Goal: Task Accomplishment & Management: Use online tool/utility

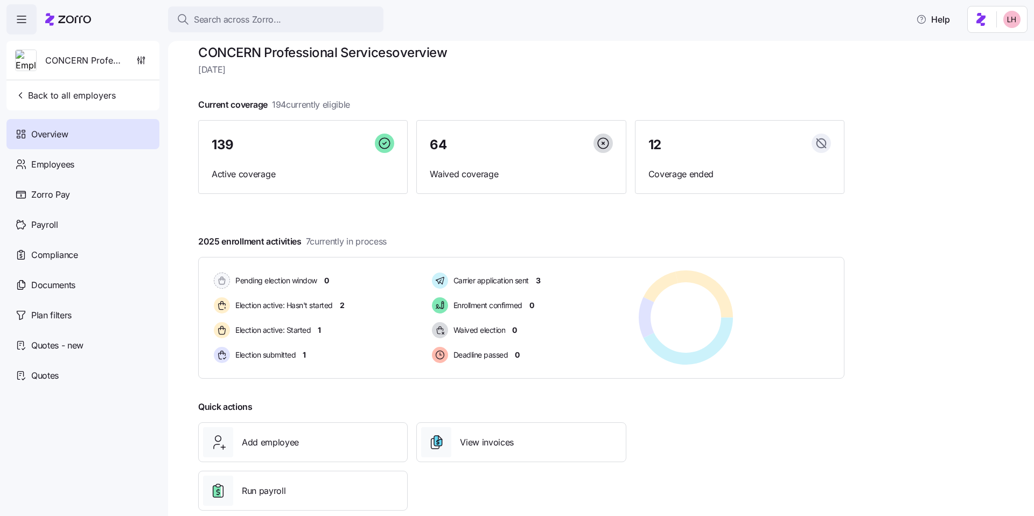
scroll to position [24, 0]
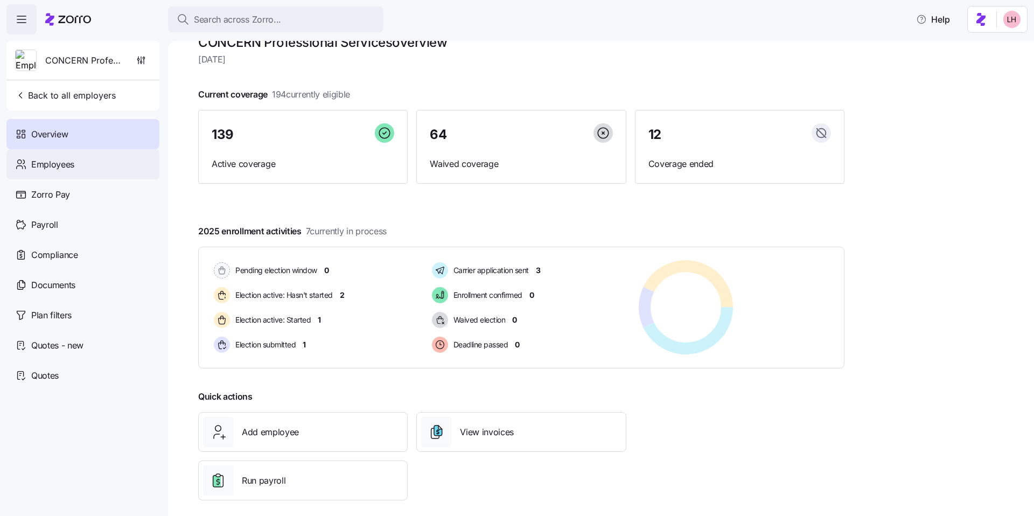
click at [121, 170] on div "Employees" at bounding box center [82, 164] width 153 height 30
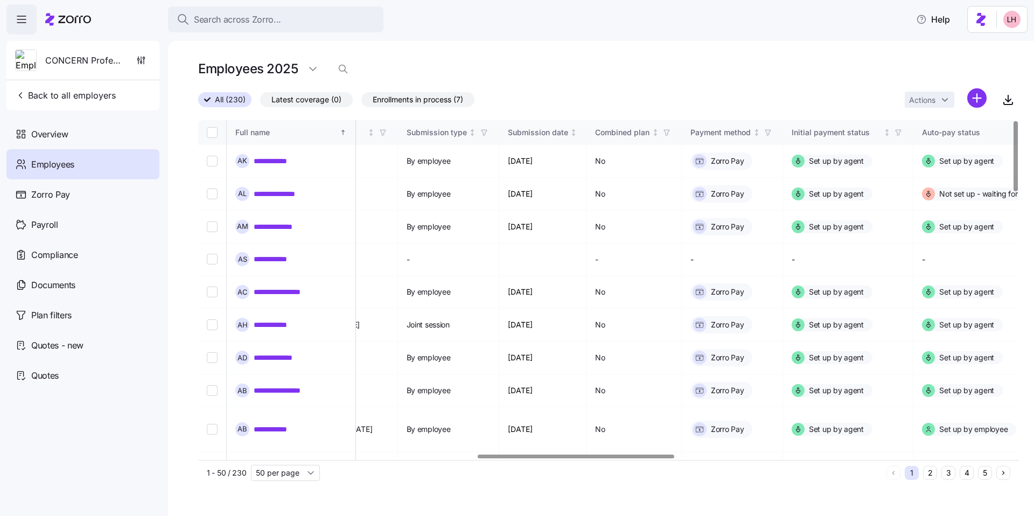
click at [434, 386] on div at bounding box center [576, 457] width 196 height 4
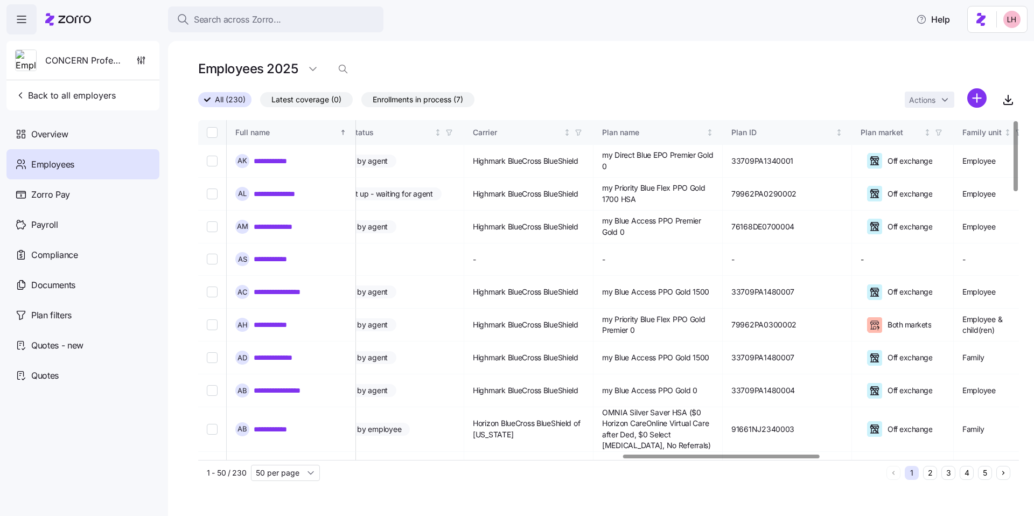
click at [434, 386] on div at bounding box center [721, 457] width 196 height 4
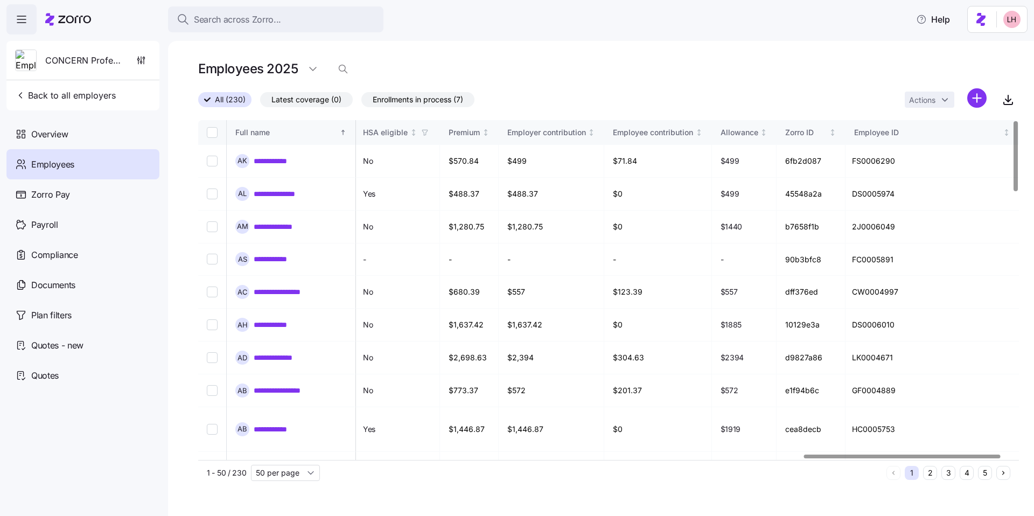
scroll to position [0, 2535]
click at [434, 386] on div at bounding box center [904, 457] width 196 height 4
click at [277, 160] on link "**********" at bounding box center [277, 161] width 47 height 11
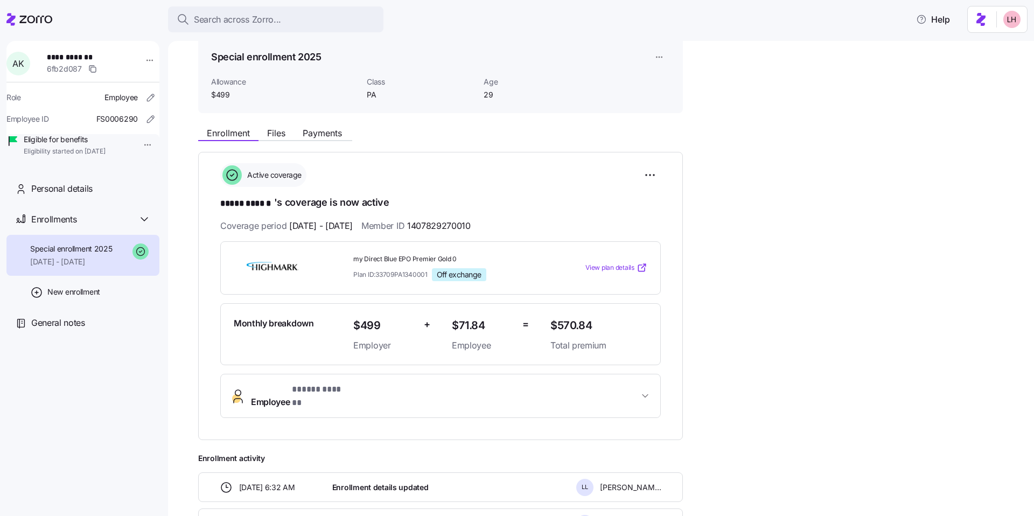
scroll to position [47, 0]
click at [434, 265] on span "View plan details" at bounding box center [609, 267] width 49 height 10
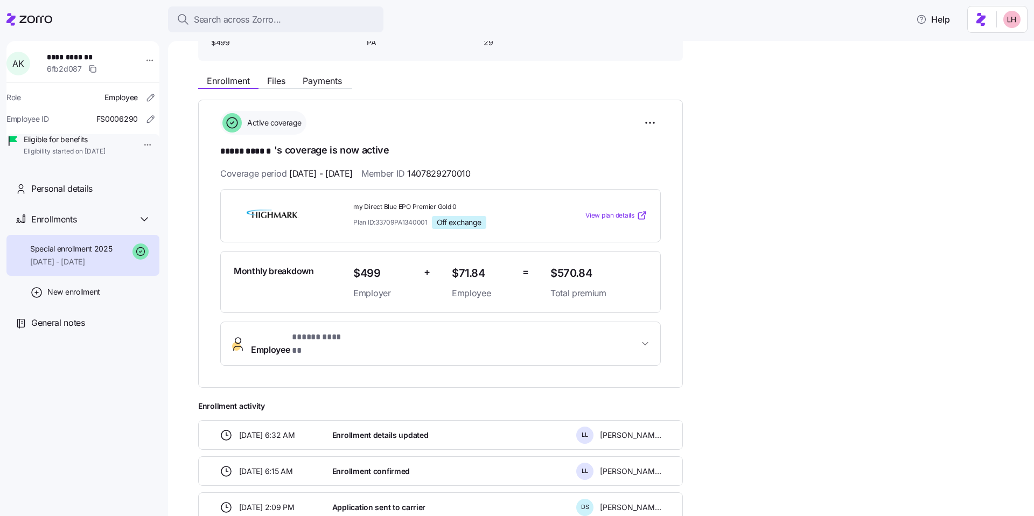
scroll to position [97, 0]
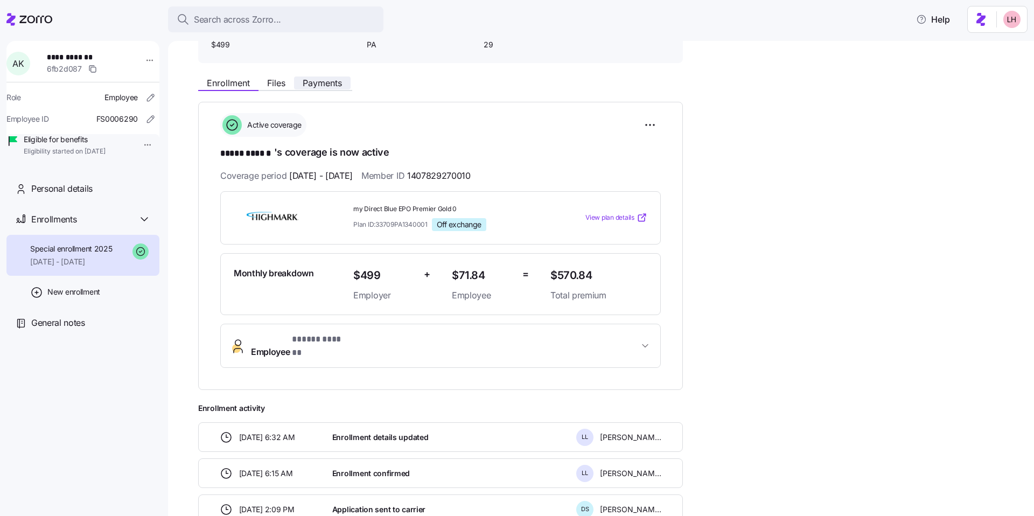
click at [320, 83] on span "Payments" at bounding box center [322, 83] width 39 height 9
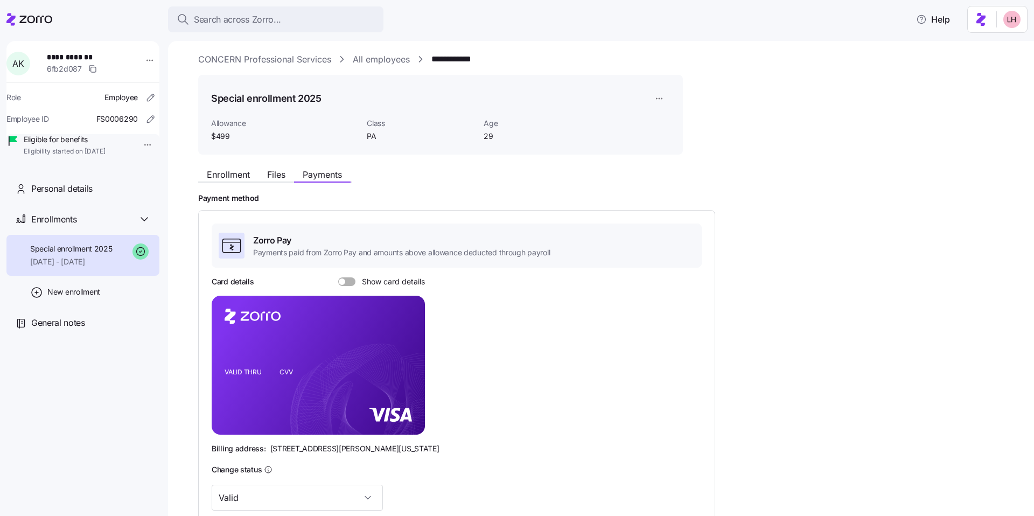
scroll to position [9, 0]
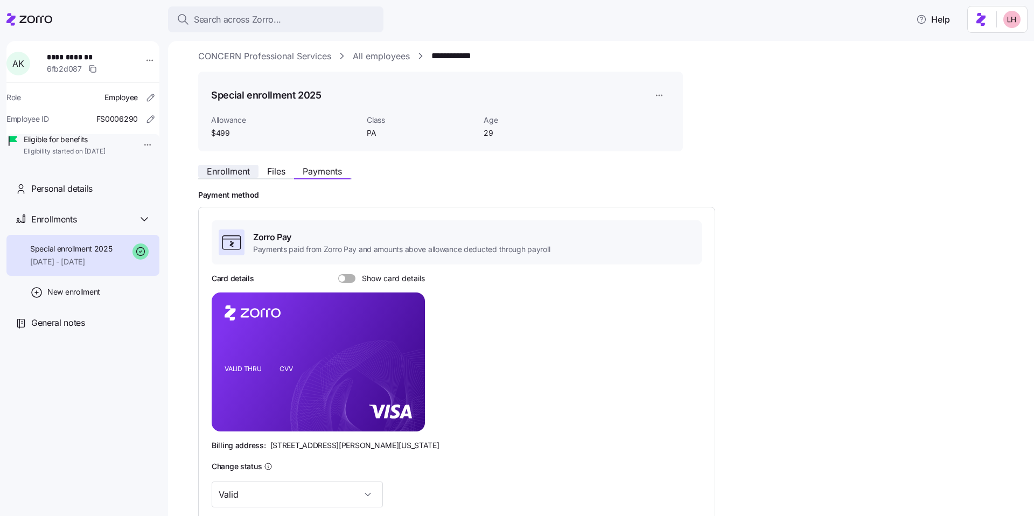
click at [226, 173] on span "Enrollment" at bounding box center [228, 171] width 43 height 9
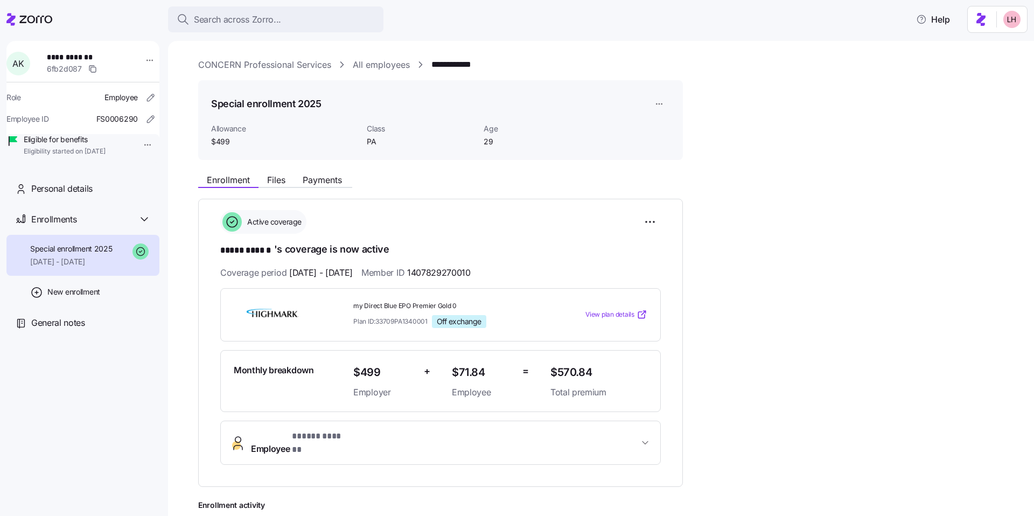
click at [279, 65] on link "CONCERN Professional Services" at bounding box center [264, 64] width 133 height 13
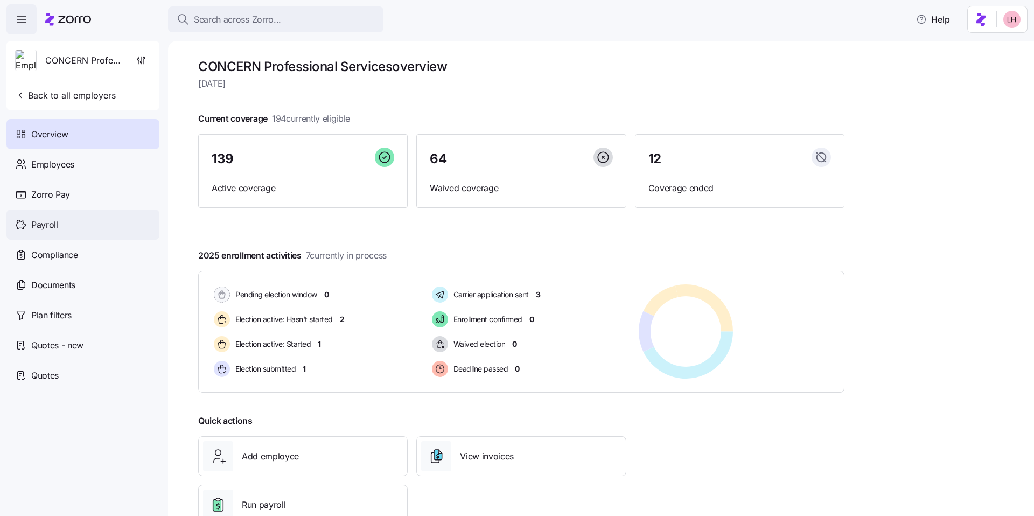
click at [110, 218] on div "Payroll" at bounding box center [82, 224] width 153 height 30
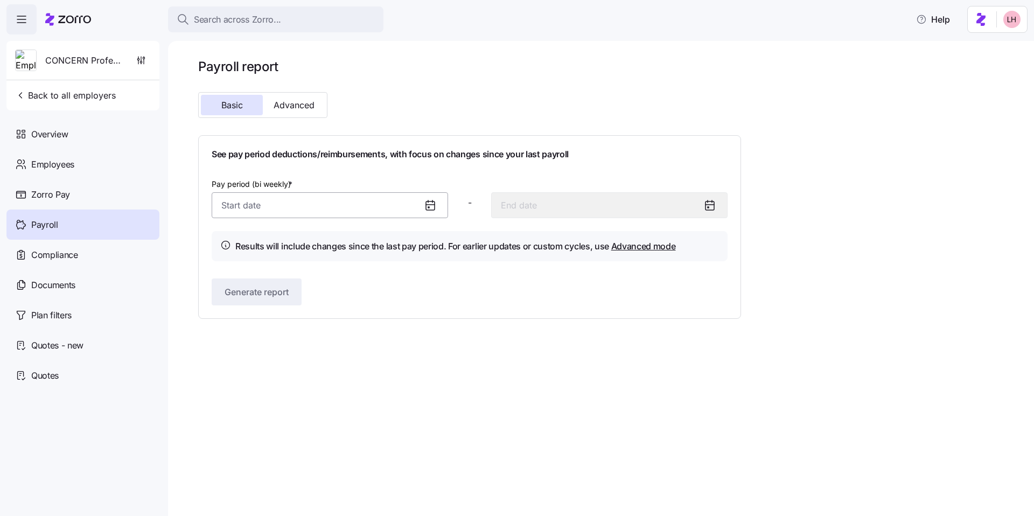
click at [295, 209] on input "Pay period (bi weekly) *" at bounding box center [330, 205] width 236 height 26
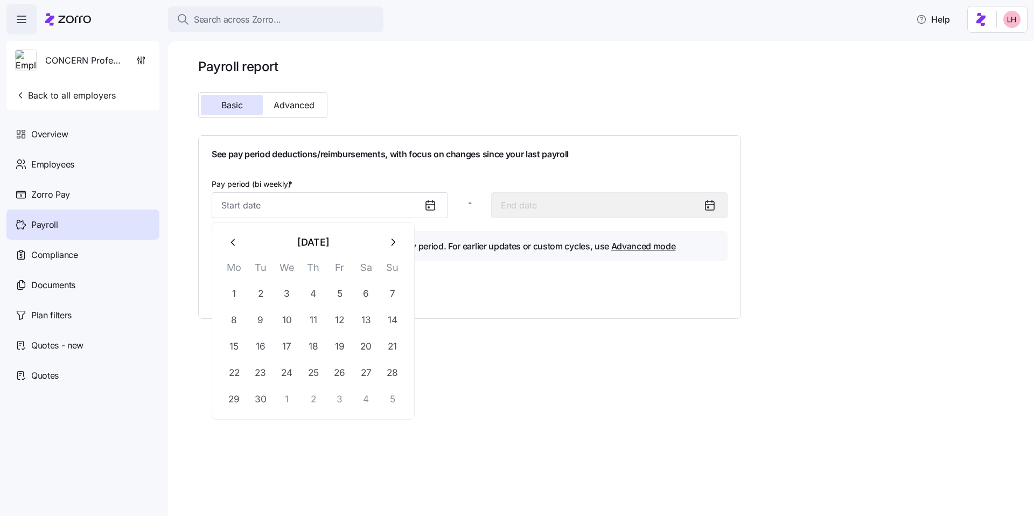
click at [234, 239] on icon "button" at bounding box center [234, 242] width 12 height 12
click at [334, 291] on button "1" at bounding box center [340, 294] width 26 height 26
type input "[DATE]"
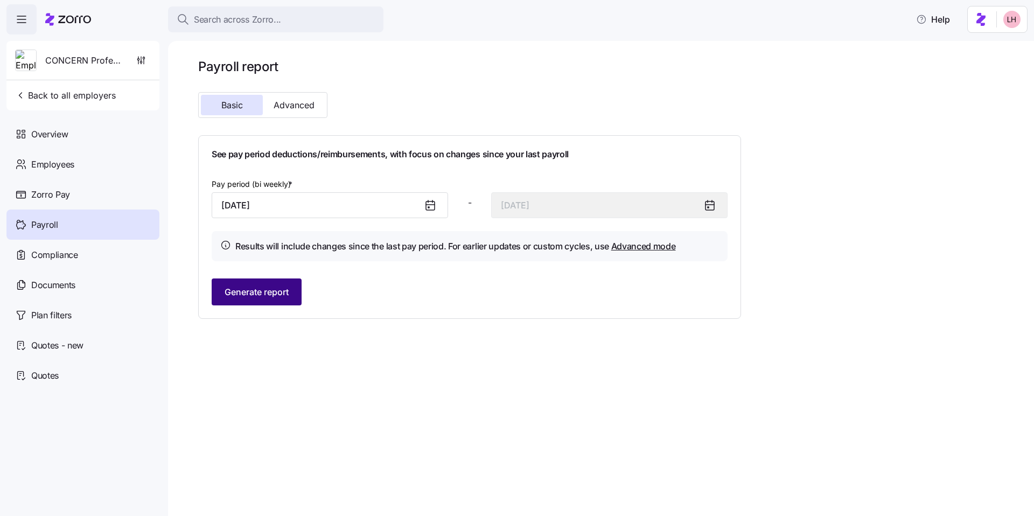
click at [281, 288] on span "Generate report" at bounding box center [257, 291] width 64 height 13
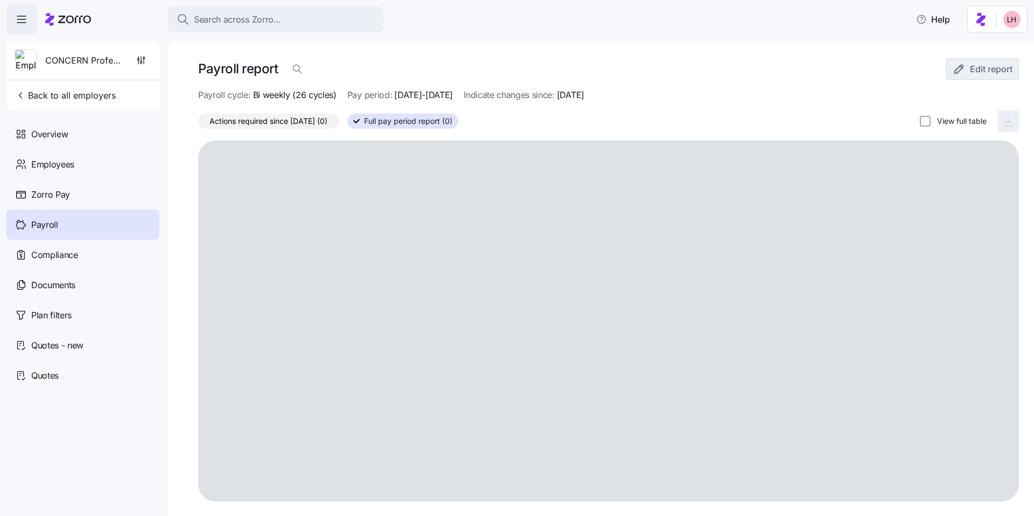
click at [274, 123] on span "Actions required since [DATE] (0)" at bounding box center [268, 121] width 118 height 14
click at [198, 124] on input "Actions required since [DATE] (0)" at bounding box center [198, 124] width 0 height 0
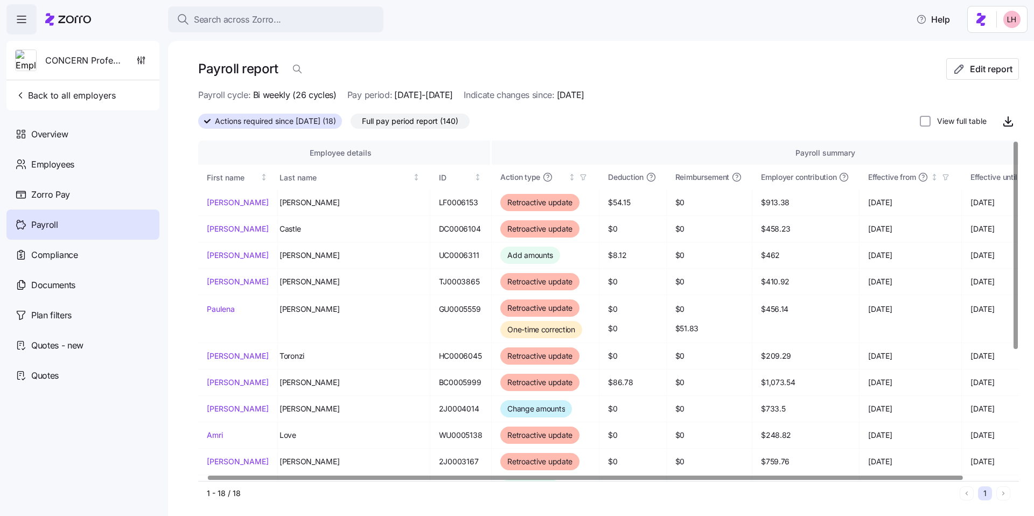
scroll to position [0, 9]
click at [434, 386] on div at bounding box center [585, 478] width 755 height 4
click at [429, 122] on span "Full pay period report (140)" at bounding box center [410, 121] width 96 height 14
click at [351, 124] on input "Full pay period report (140)" at bounding box center [351, 124] width 0 height 0
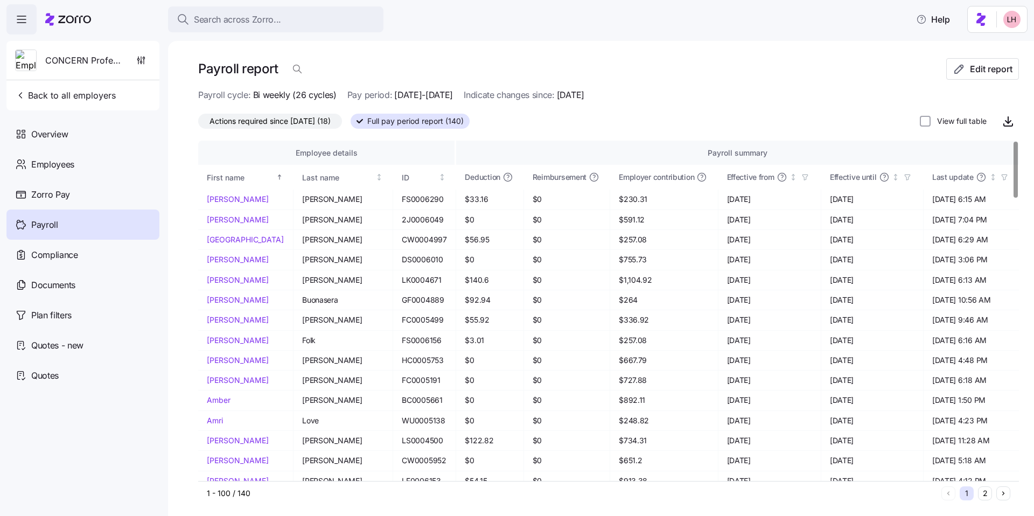
click at [302, 121] on span "Actions required since [DATE] (18)" at bounding box center [269, 121] width 121 height 14
click at [198, 124] on input "Actions required since [DATE] (18)" at bounding box center [198, 124] width 0 height 0
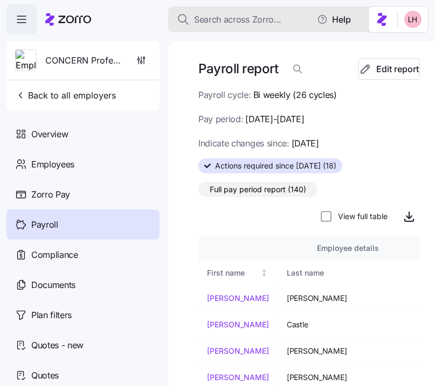
click at [284, 24] on div "Search across Zorro..." at bounding box center [276, 19] width 198 height 13
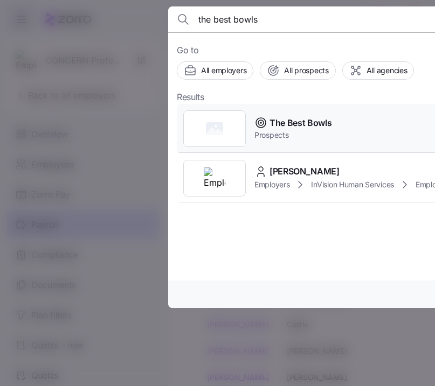
type input "the best bowls"
click at [312, 132] on span "Prospects" at bounding box center [293, 135] width 78 height 11
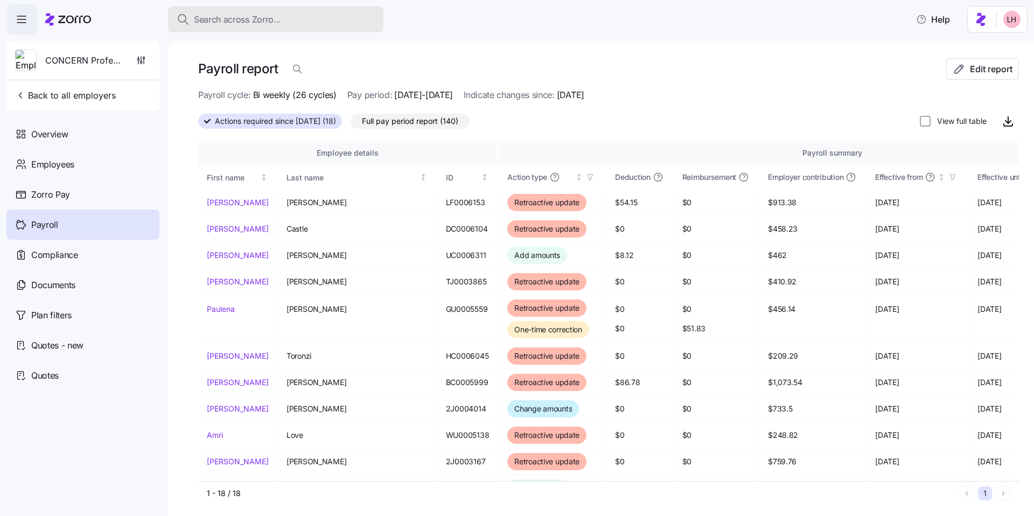
click at [281, 26] on button "Search across Zorro..." at bounding box center [275, 19] width 215 height 26
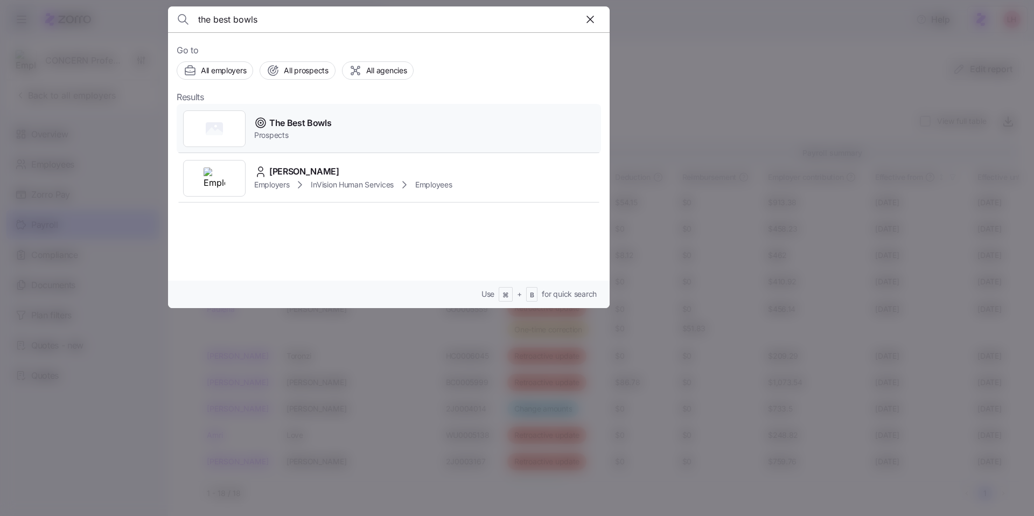
click at [339, 134] on div "The Best Bowls Prospects" at bounding box center [389, 129] width 424 height 50
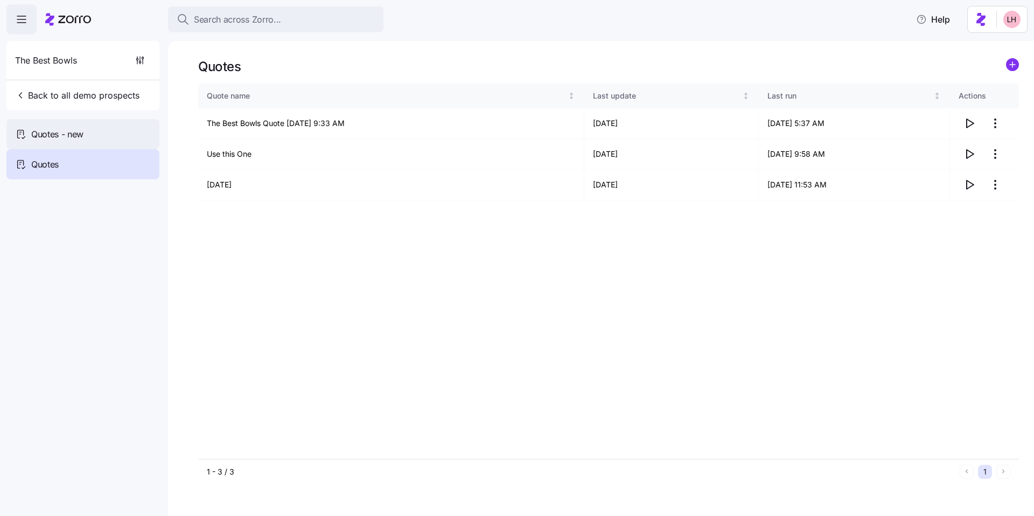
click at [69, 137] on span "Quotes - new" at bounding box center [57, 134] width 52 height 13
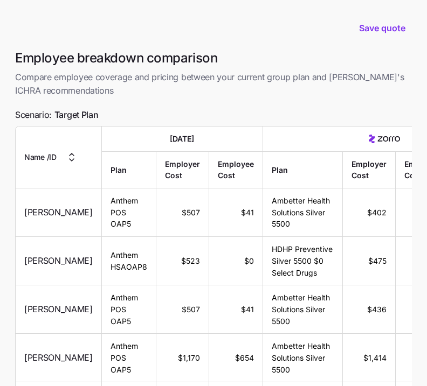
scroll to position [232, 0]
